Goal: Task Accomplishment & Management: Manage account settings

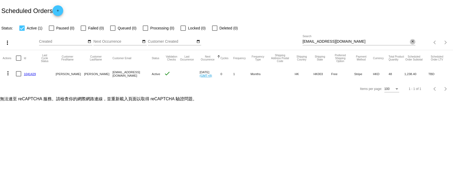
click at [412, 40] on mat-icon "close" at bounding box center [413, 42] width 4 height 4
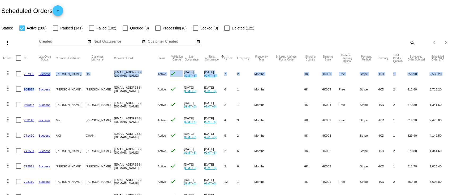
drag, startPoint x: 31, startPoint y: 73, endPoint x: 35, endPoint y: 83, distance: 11.2
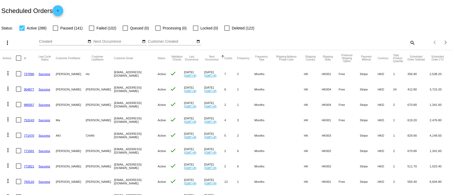
click at [32, 81] on mat-cell "737990" at bounding box center [31, 73] width 15 height 15
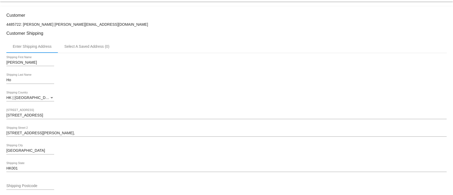
scroll to position [248, 0]
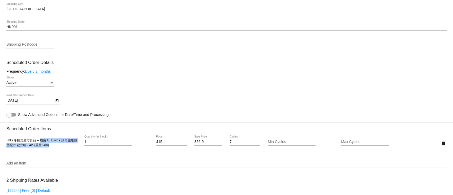
drag, startPoint x: 39, startPoint y: 143, endPoint x: 58, endPoint y: 152, distance: 21.4
click at [58, 150] on div "Hill’s 希爾思處方食品 – 貓用 GI Biome 腸胃健康减壓配方 處方糧 - 4lb (重量: 4lb) 1 Quantity (In Stock)…" at bounding box center [226, 142] width 440 height 15
copy span "貓用 GI Biome 腸胃健康减壓配方 處方糧 - 4lb (重量: 4lb)"
click at [57, 103] on icon "Open calendar" at bounding box center [57, 100] width 4 height 6
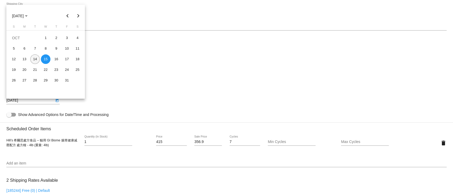
click at [33, 55] on div "14" at bounding box center [35, 59] width 10 height 10
type input "[DATE]"
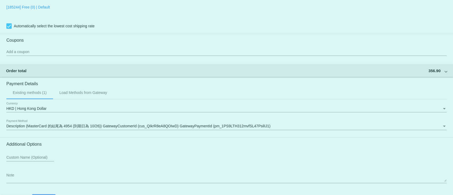
scroll to position [452, 0]
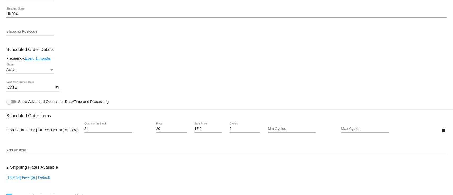
scroll to position [318, 0]
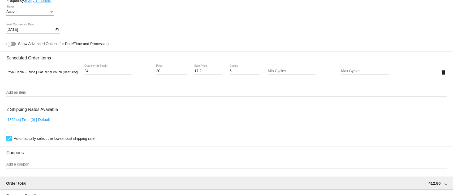
click at [58, 32] on icon "Open calendar" at bounding box center [57, 30] width 4 height 6
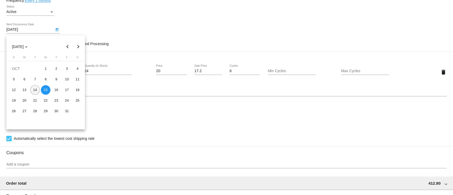
click at [37, 88] on div "14" at bounding box center [35, 90] width 10 height 10
type input "10/14/2025"
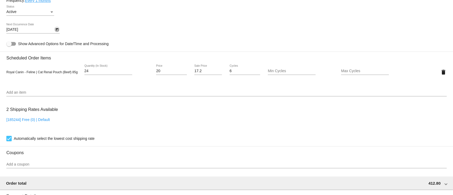
scroll to position [452, 0]
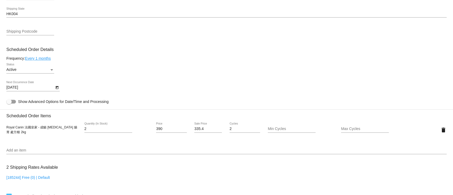
scroll to position [283, 0]
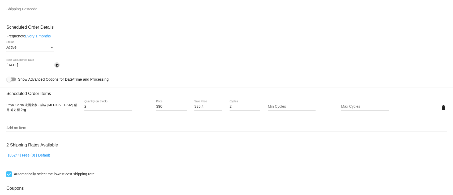
click at [57, 66] on icon "Open calendar" at bounding box center [57, 65] width 4 height 6
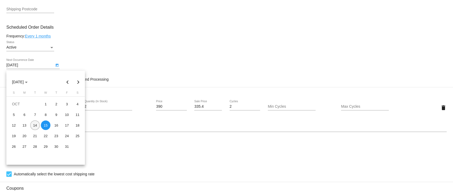
click at [36, 128] on div "14" at bounding box center [35, 125] width 10 height 10
type input "[DATE]"
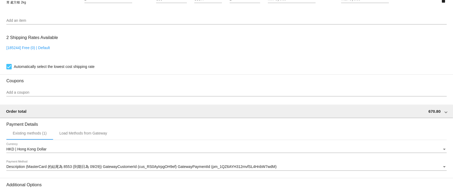
scroll to position [452, 0]
